Goal: Task Accomplishment & Management: Complete application form

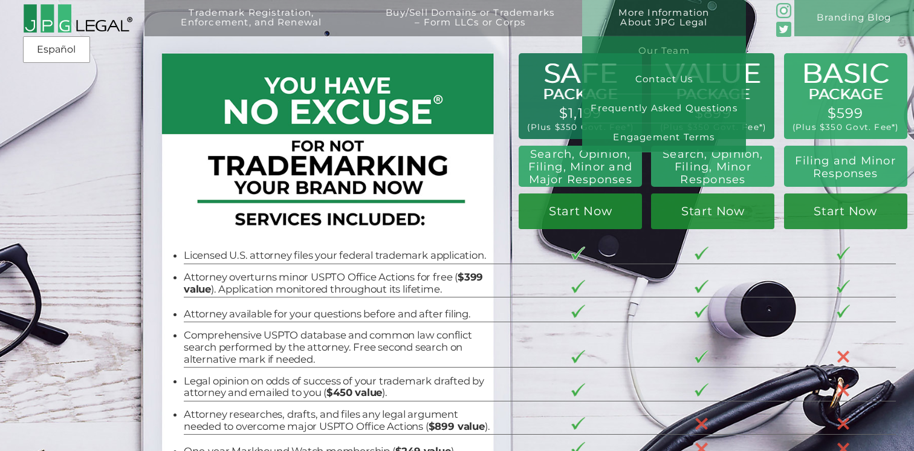
click at [670, 47] on link "Our Team" at bounding box center [664, 50] width 164 height 29
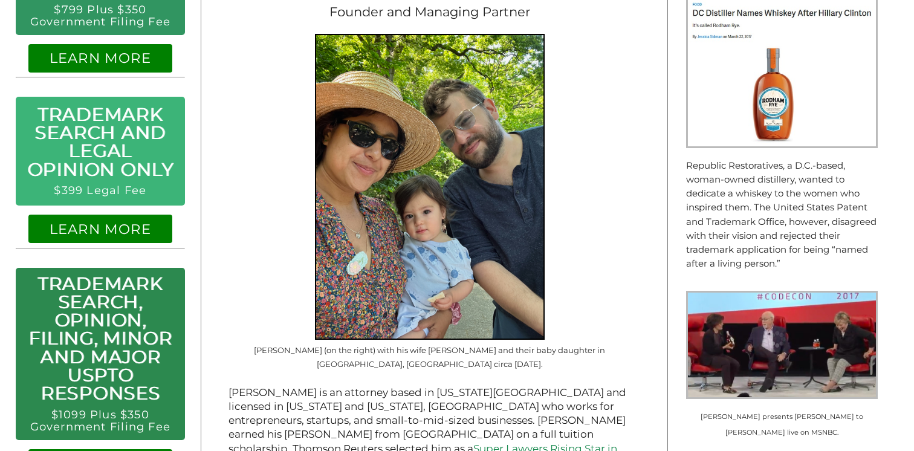
scroll to position [571, 0]
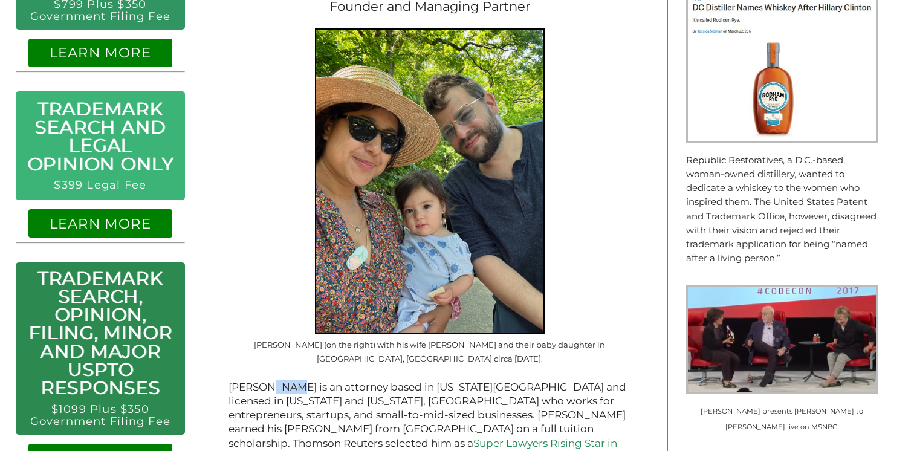
drag, startPoint x: 270, startPoint y: 370, endPoint x: 292, endPoint y: 370, distance: 22.4
click at [292, 380] on p "Jeremy Eche is an attorney based in New York City and licensed in New York and …" at bounding box center [429, 422] width 402 height 85
copy p "Eche"
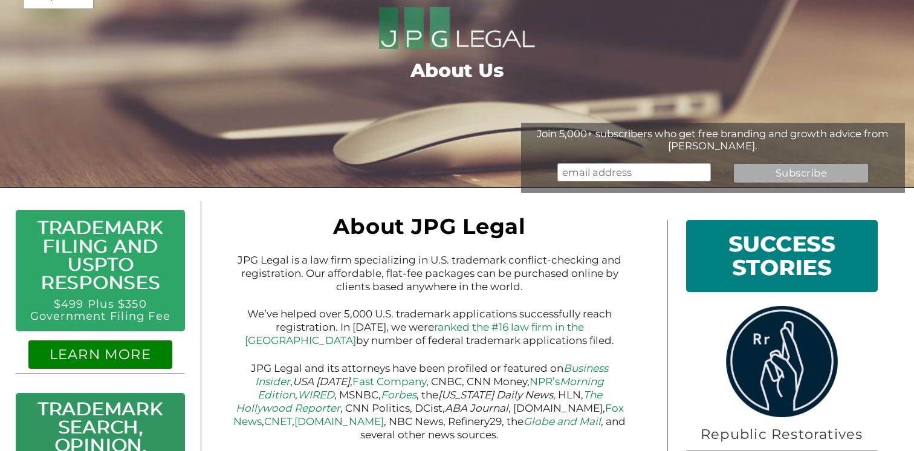
scroll to position [0, 0]
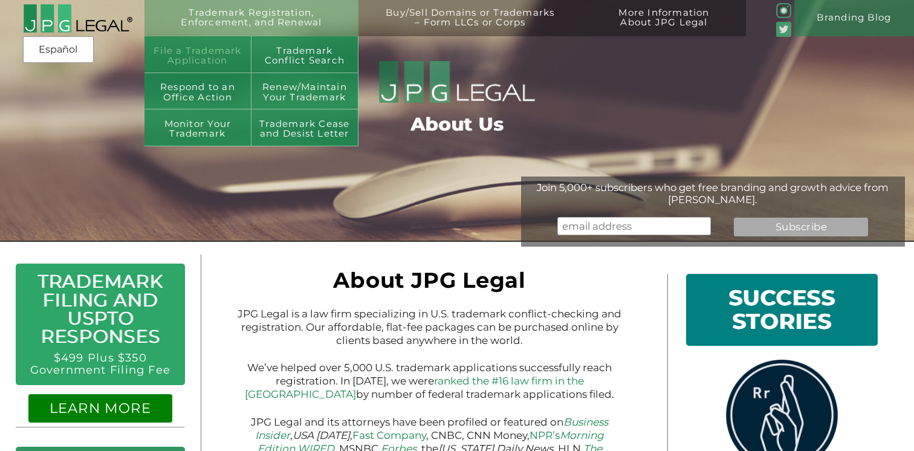
click at [216, 59] on link "File a Trademark Application" at bounding box center [197, 54] width 107 height 36
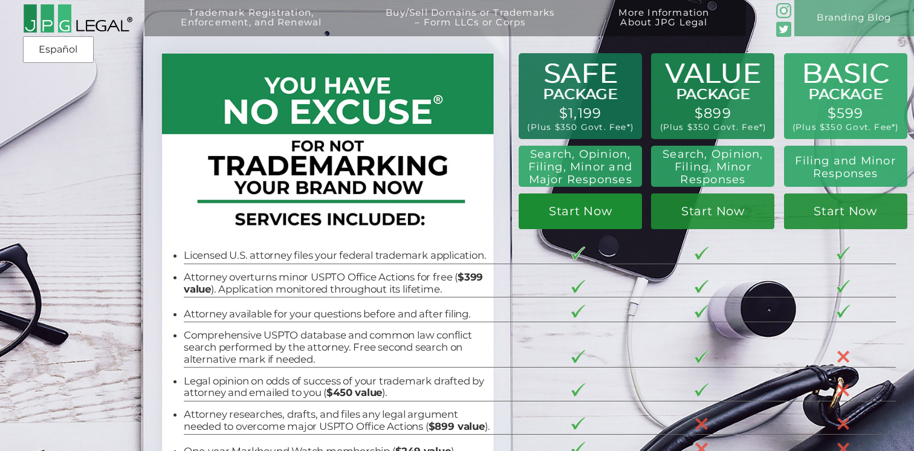
click at [651, 213] on link "Start Now" at bounding box center [712, 211] width 123 height 36
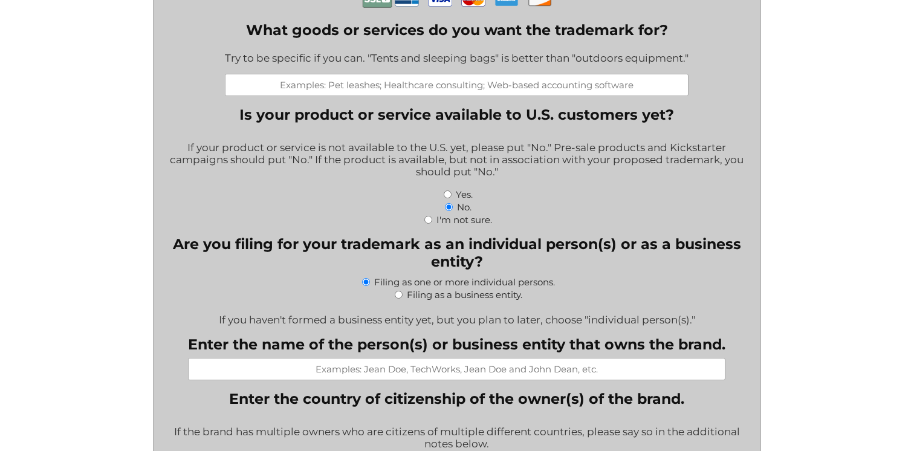
scroll to position [348, 0]
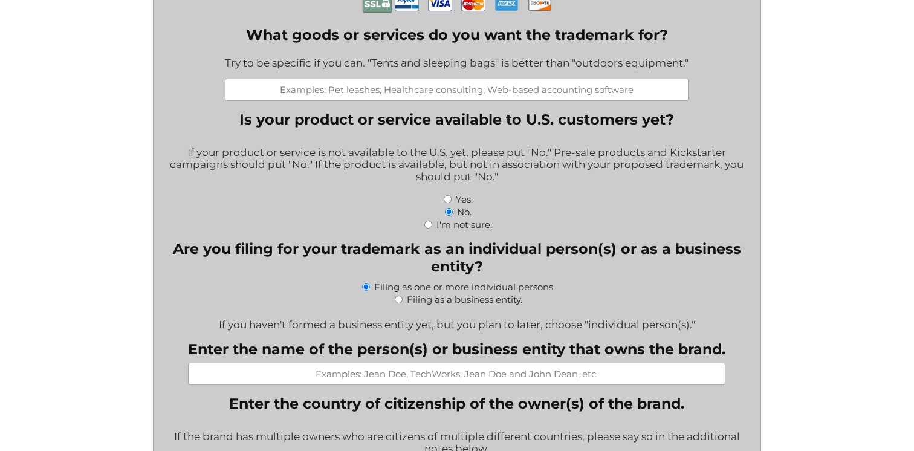
click at [446, 203] on input "Yes." at bounding box center [448, 199] width 8 height 8
radio input "true"
click at [396, 303] on input "Filing as a business entity." at bounding box center [399, 299] width 8 height 8
radio input "true"
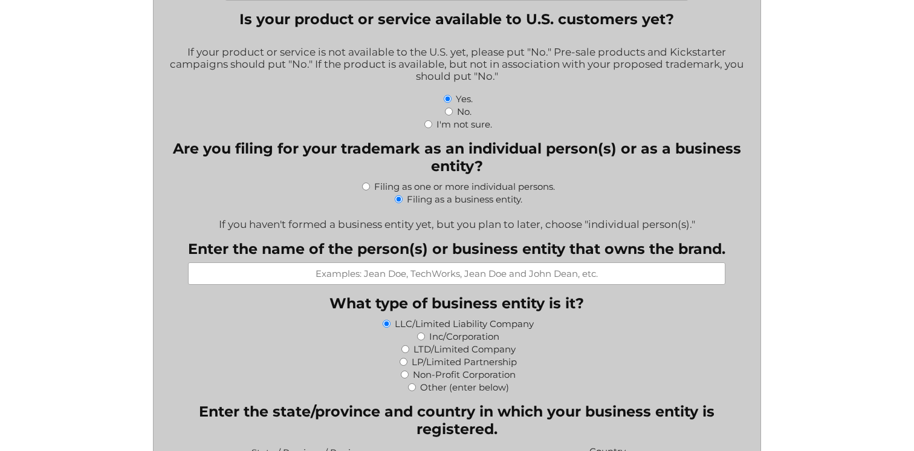
scroll to position [460, 0]
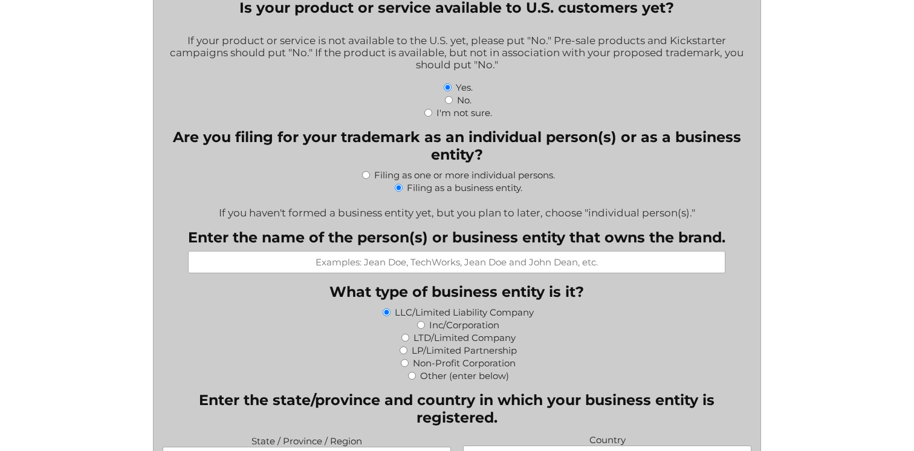
click at [386, 314] on input "LLC/Limited Liability Company" at bounding box center [387, 312] width 8 height 8
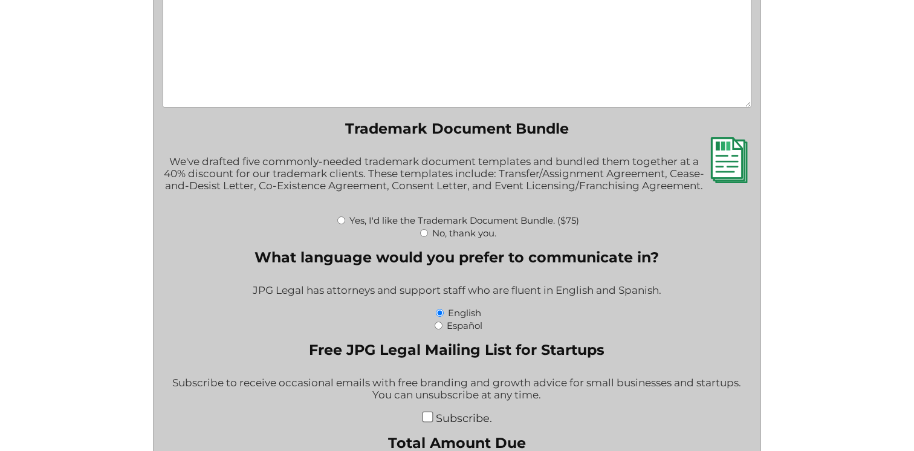
scroll to position [1703, 0]
click at [351, 225] on label "Yes, I'd like the Trademark Document Bundle. ($75)" at bounding box center [464, 219] width 230 height 11
click at [345, 224] on input "Yes, I'd like the Trademark Document Bundle. ($75)" at bounding box center [341, 220] width 8 height 8
radio input "true"
type input "$75.00"
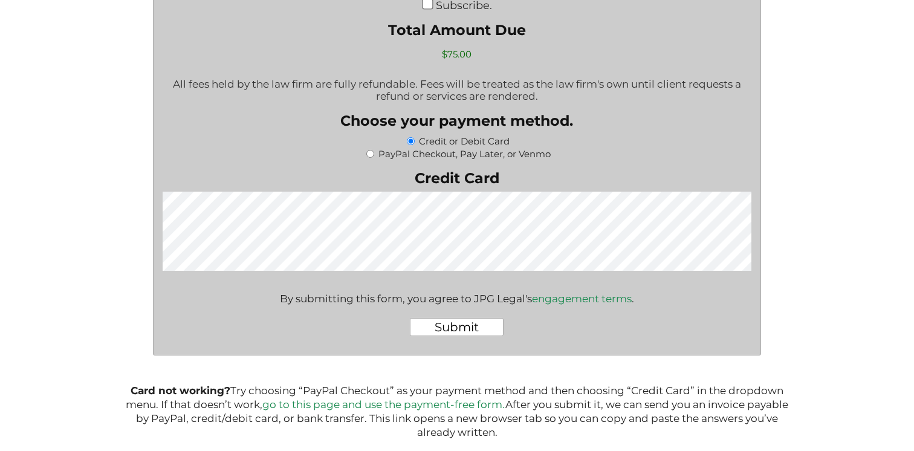
scroll to position [2167, 0]
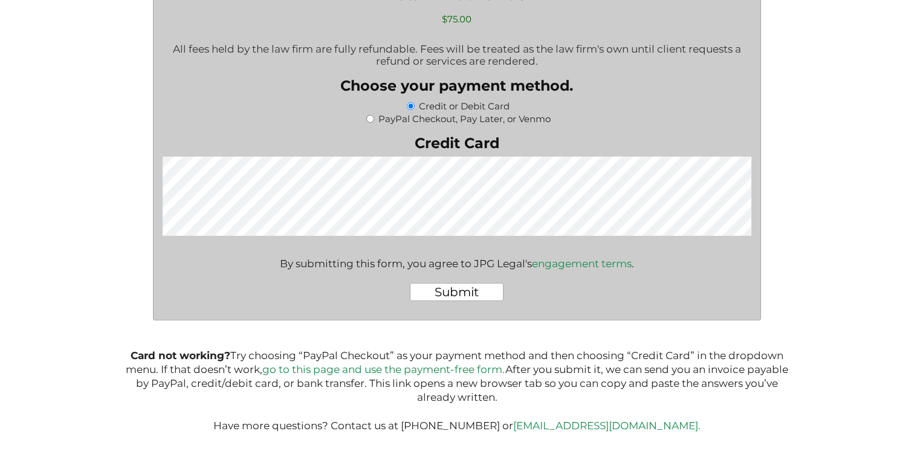
click at [550, 265] on link "engagement terms" at bounding box center [582, 263] width 100 height 12
